Goal: Go to known website: Access a specific website the user already knows

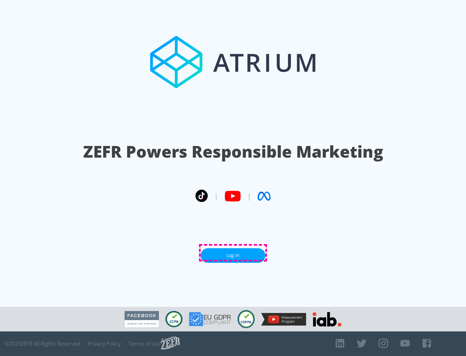
click at [233, 253] on link "Log In" at bounding box center [233, 255] width 65 height 15
